Goal: Task Accomplishment & Management: Use online tool/utility

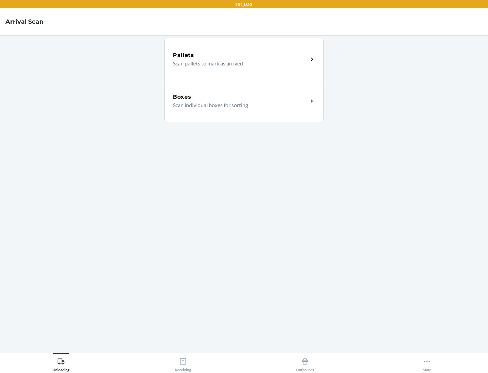
click at [240, 97] on div "Boxes" at bounding box center [240, 97] width 135 height 8
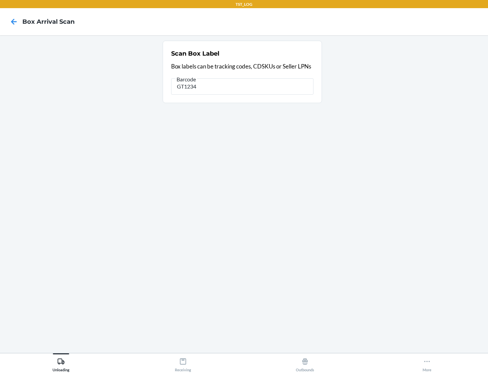
type input "GT1234"
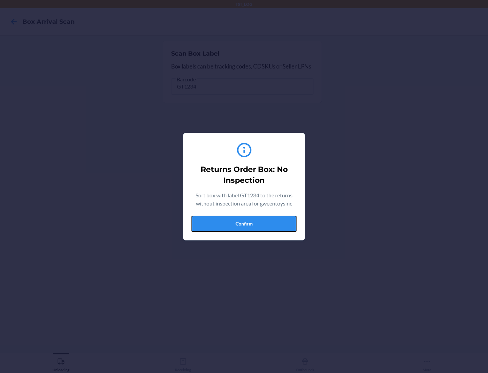
click at [244, 223] on button "Confirm" at bounding box center [243, 223] width 105 height 16
